Goal: Transaction & Acquisition: Purchase product/service

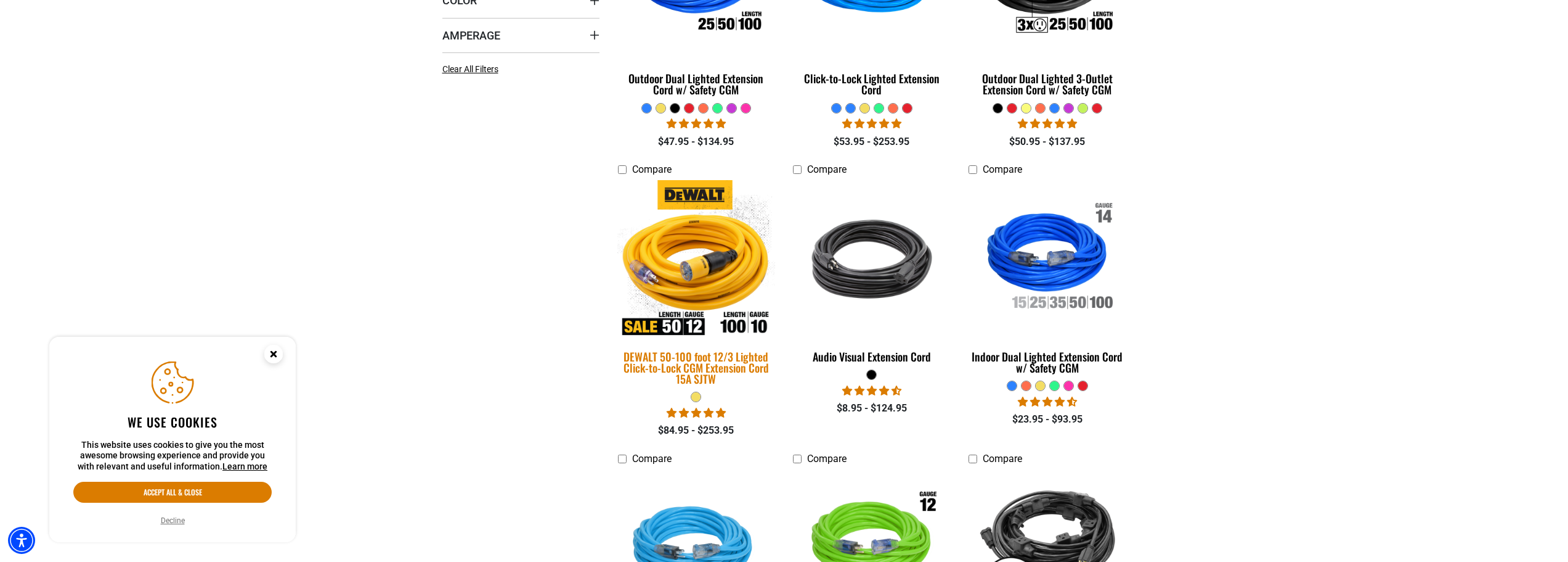
scroll to position [494, 0]
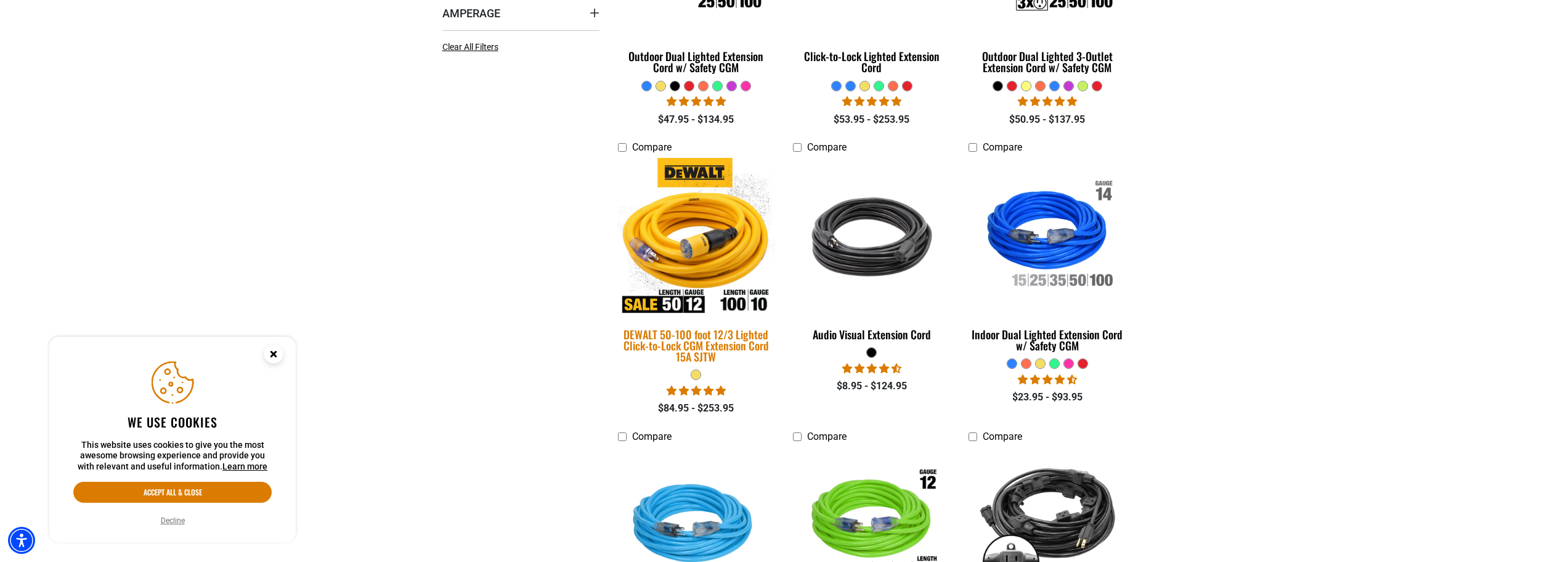
click at [731, 344] on div "DEWALT 50-100 foot 12/3 Lighted Click-to-Lock CGM Extension Cord 15A SJTW" at bounding box center [696, 345] width 158 height 33
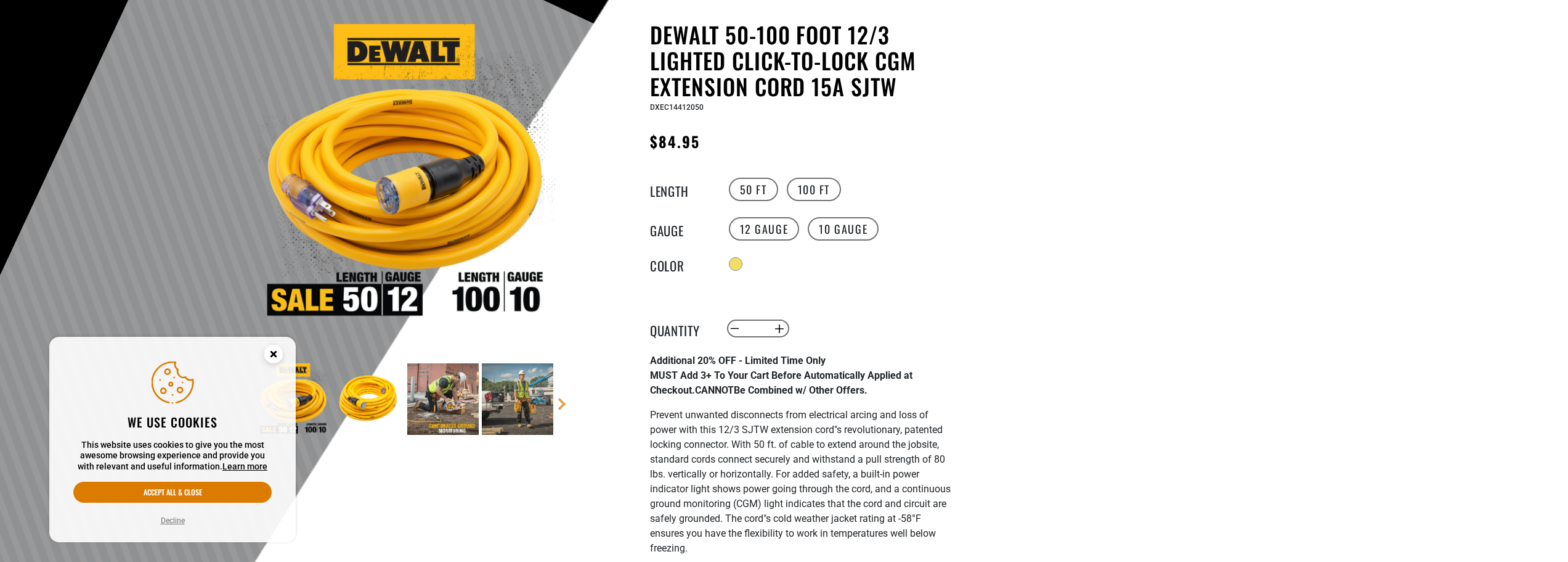
scroll to position [123, 0]
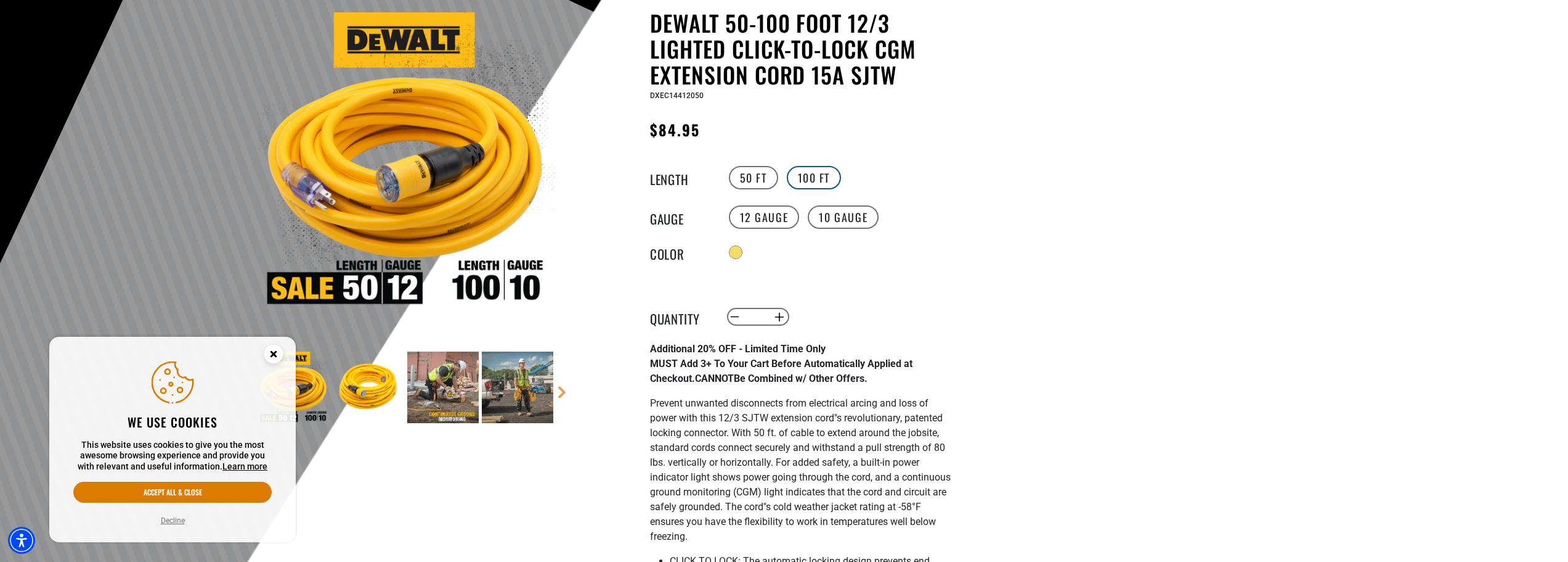
click at [807, 179] on label "100 FT" at bounding box center [814, 177] width 54 height 23
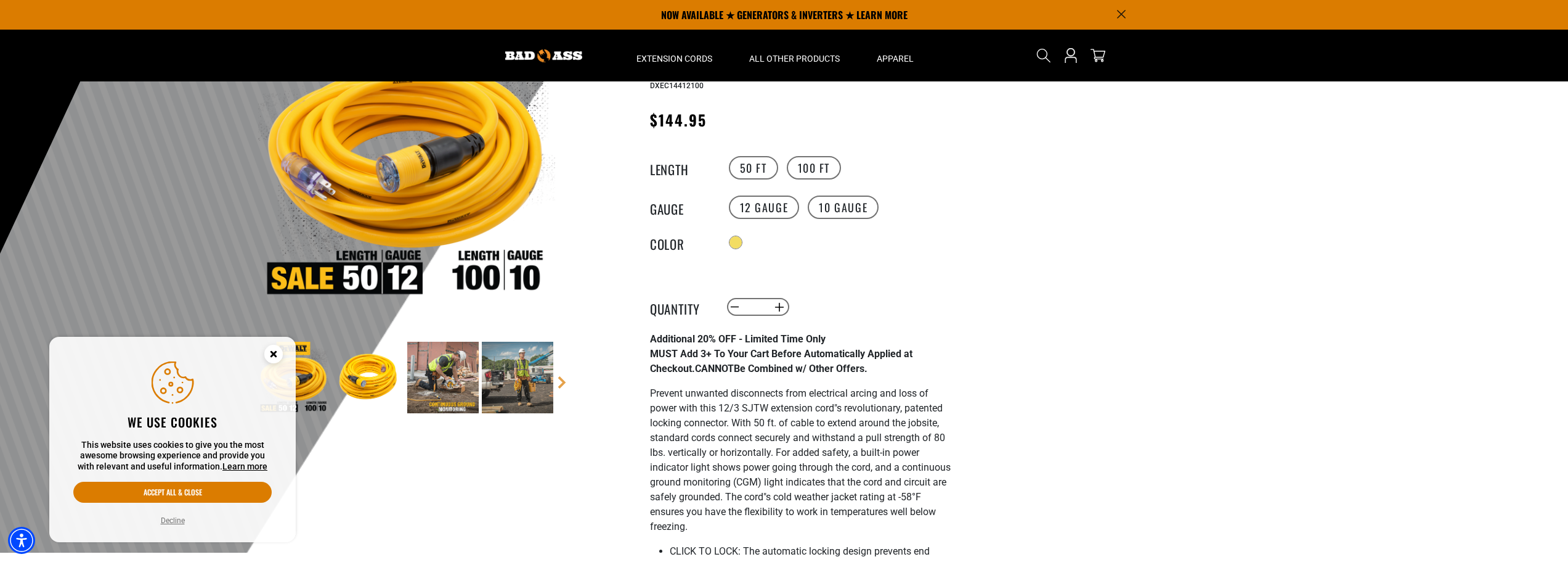
scroll to position [123, 0]
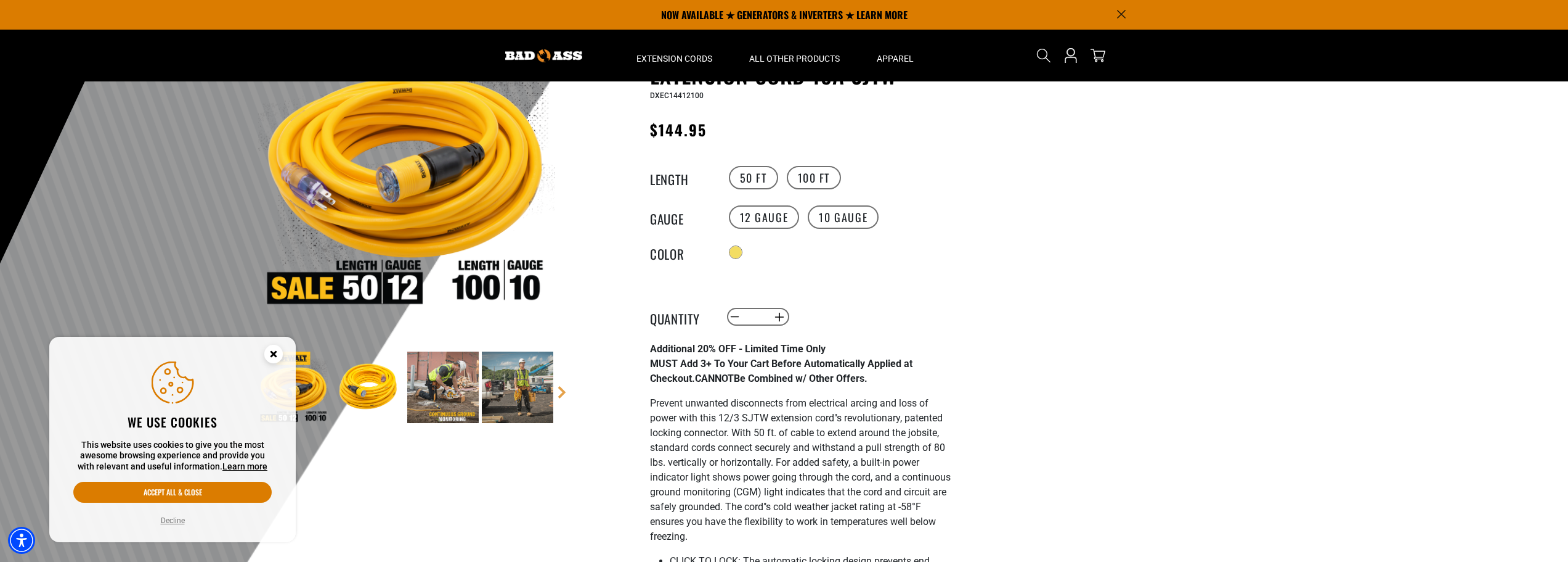
click at [389, 172] on img at bounding box center [407, 161] width 297 height 297
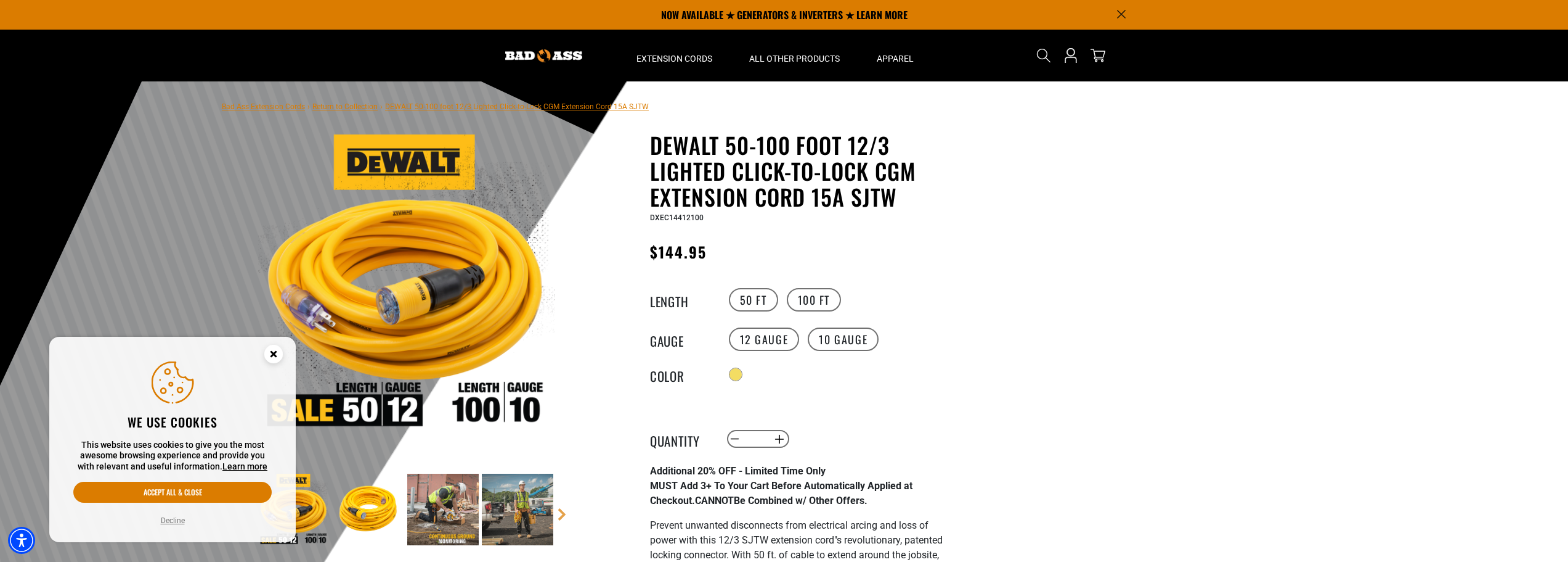
scroll to position [0, 0]
